Goal: Task Accomplishment & Management: Use online tool/utility

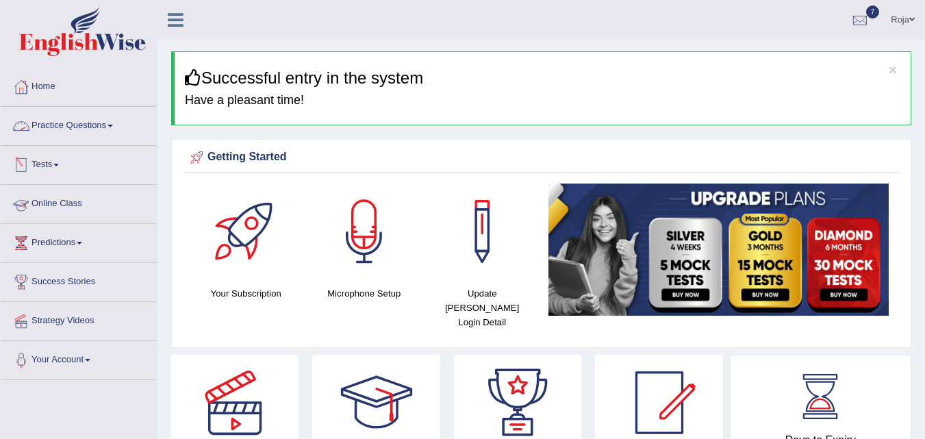
click at [82, 129] on link "Practice Questions" at bounding box center [79, 124] width 156 height 34
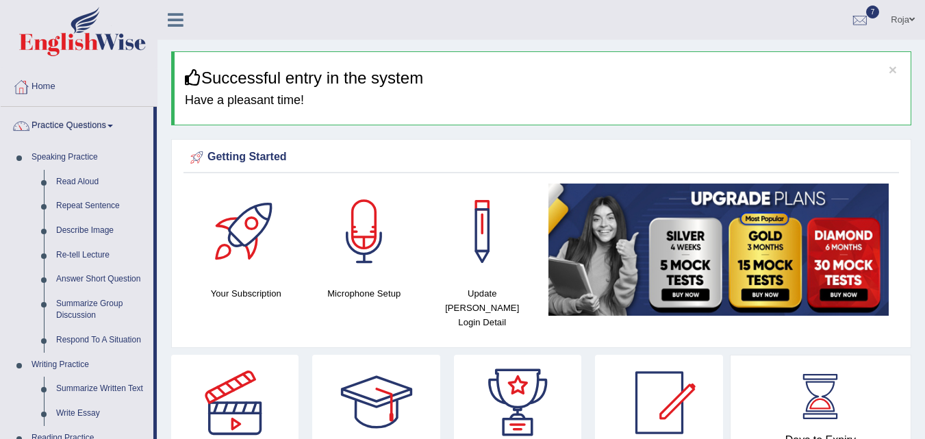
click at [82, 129] on link "Practice Questions" at bounding box center [77, 124] width 153 height 34
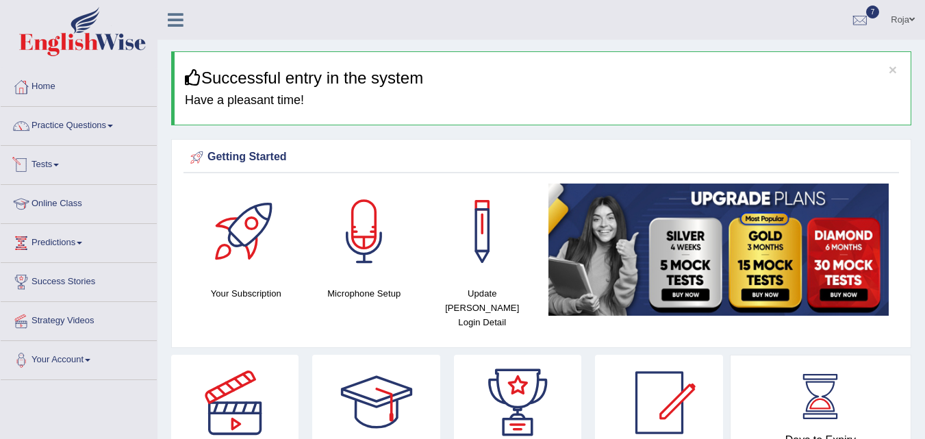
click at [53, 168] on link "Tests" at bounding box center [79, 163] width 156 height 34
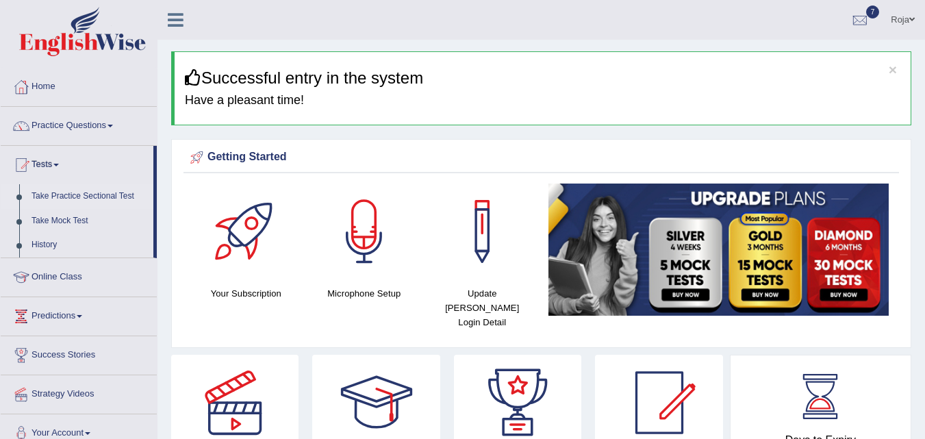
click at [77, 194] on link "Take Practice Sectional Test" at bounding box center [89, 196] width 128 height 25
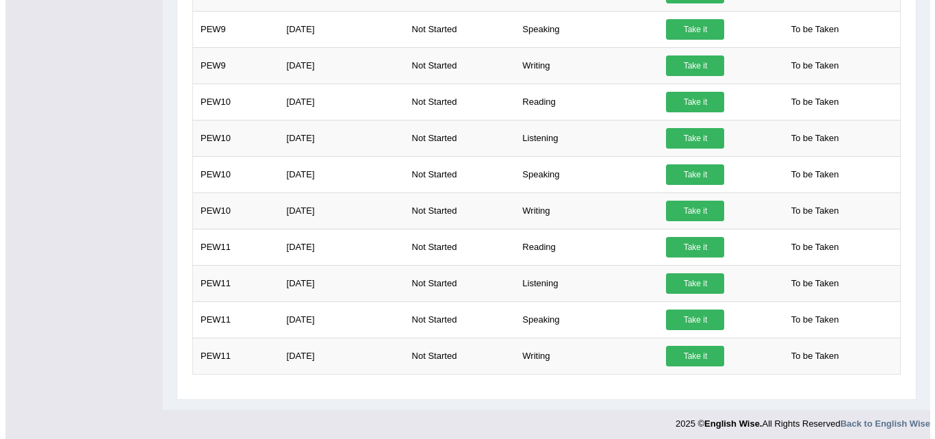
scroll to position [1127, 0]
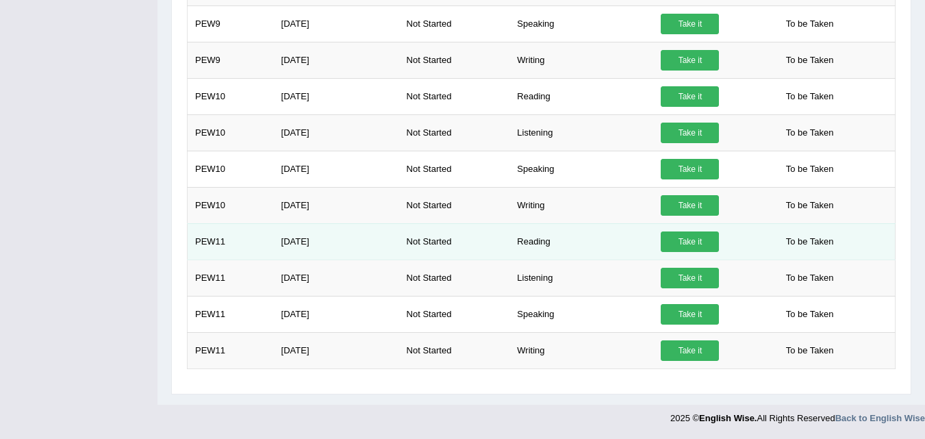
click at [686, 247] on link "Take it" at bounding box center [689, 241] width 58 height 21
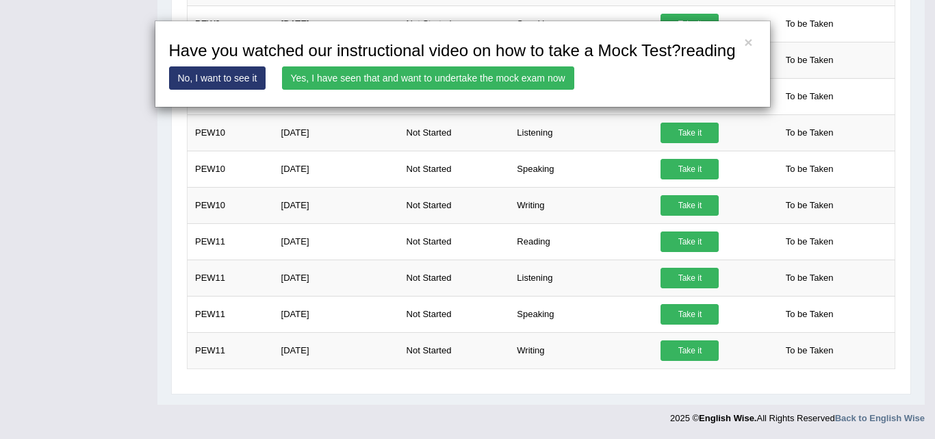
click at [427, 87] on link "Yes, I have seen that and want to undertake the mock exam now" at bounding box center [428, 77] width 292 height 23
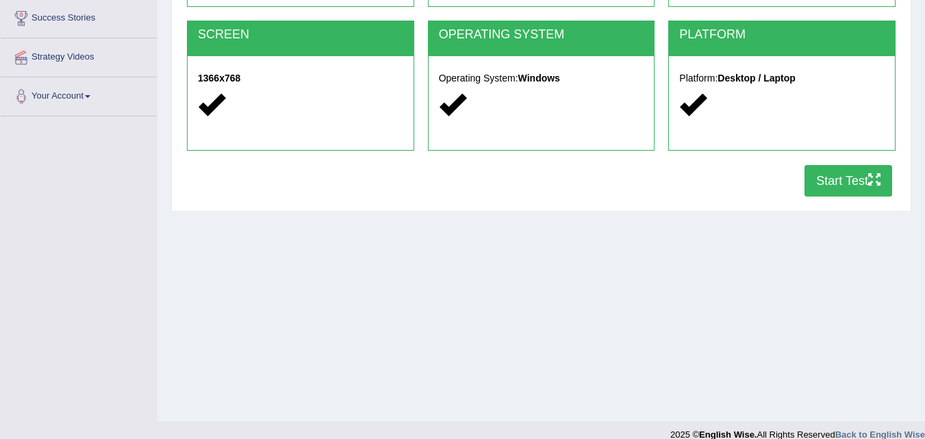
scroll to position [267, 0]
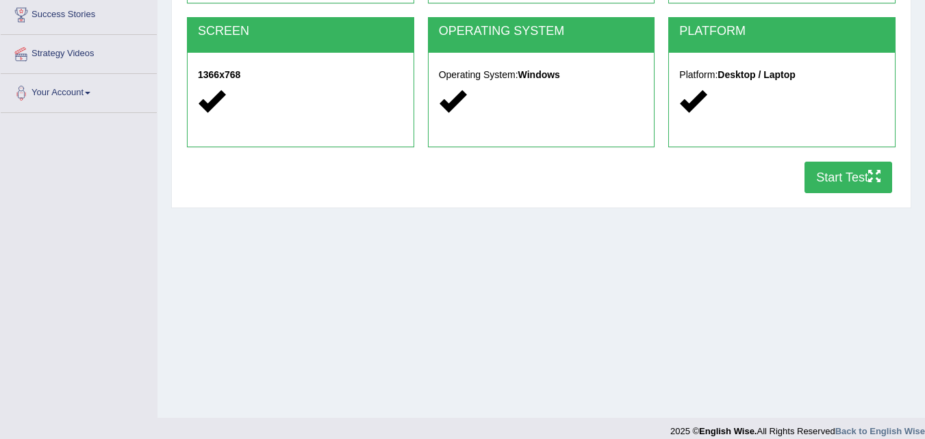
click at [853, 170] on button "Start Test" at bounding box center [848, 177] width 88 height 31
